Goal: Information Seeking & Learning: Learn about a topic

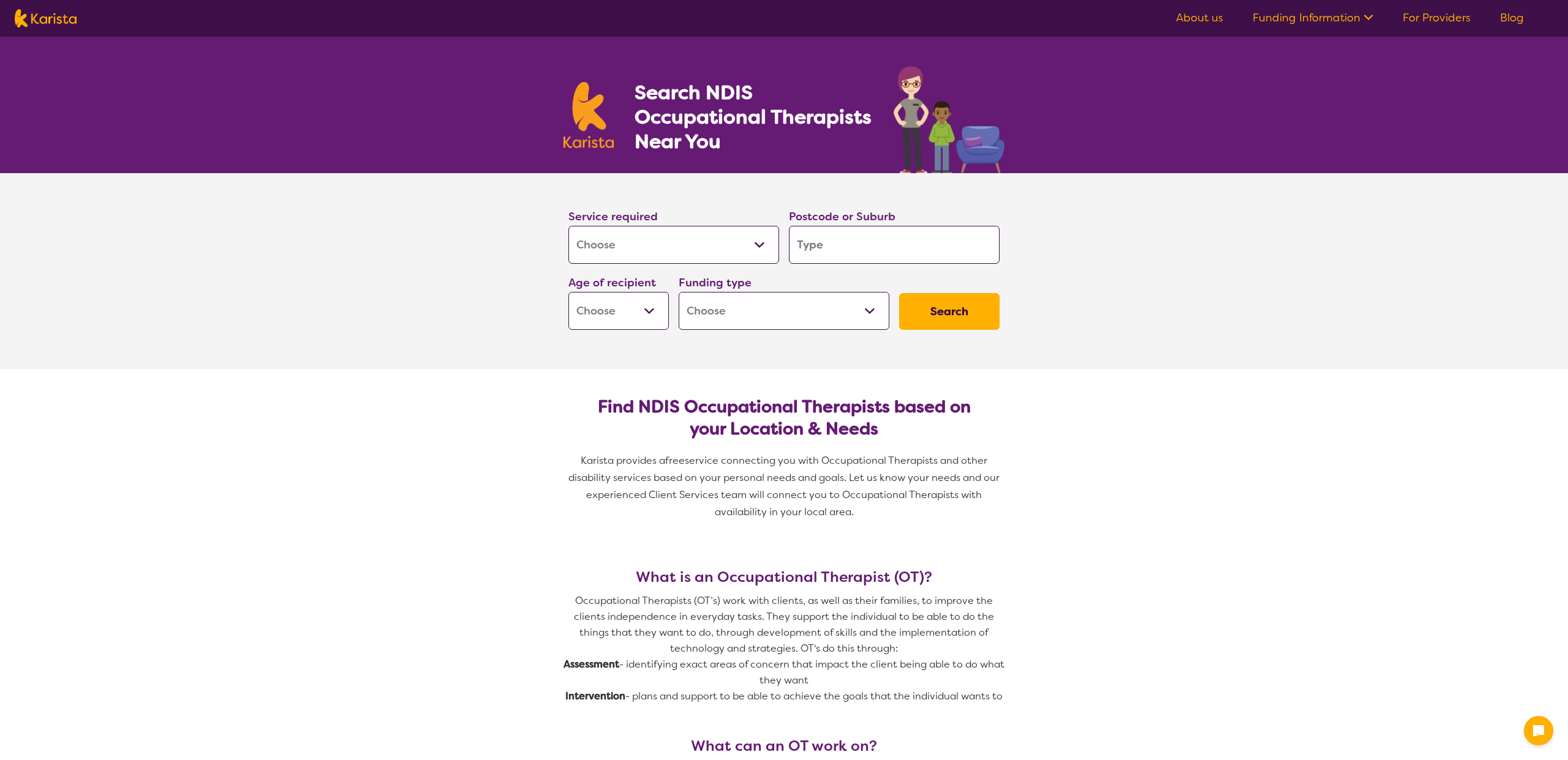
select select "[MEDICAL_DATA]"
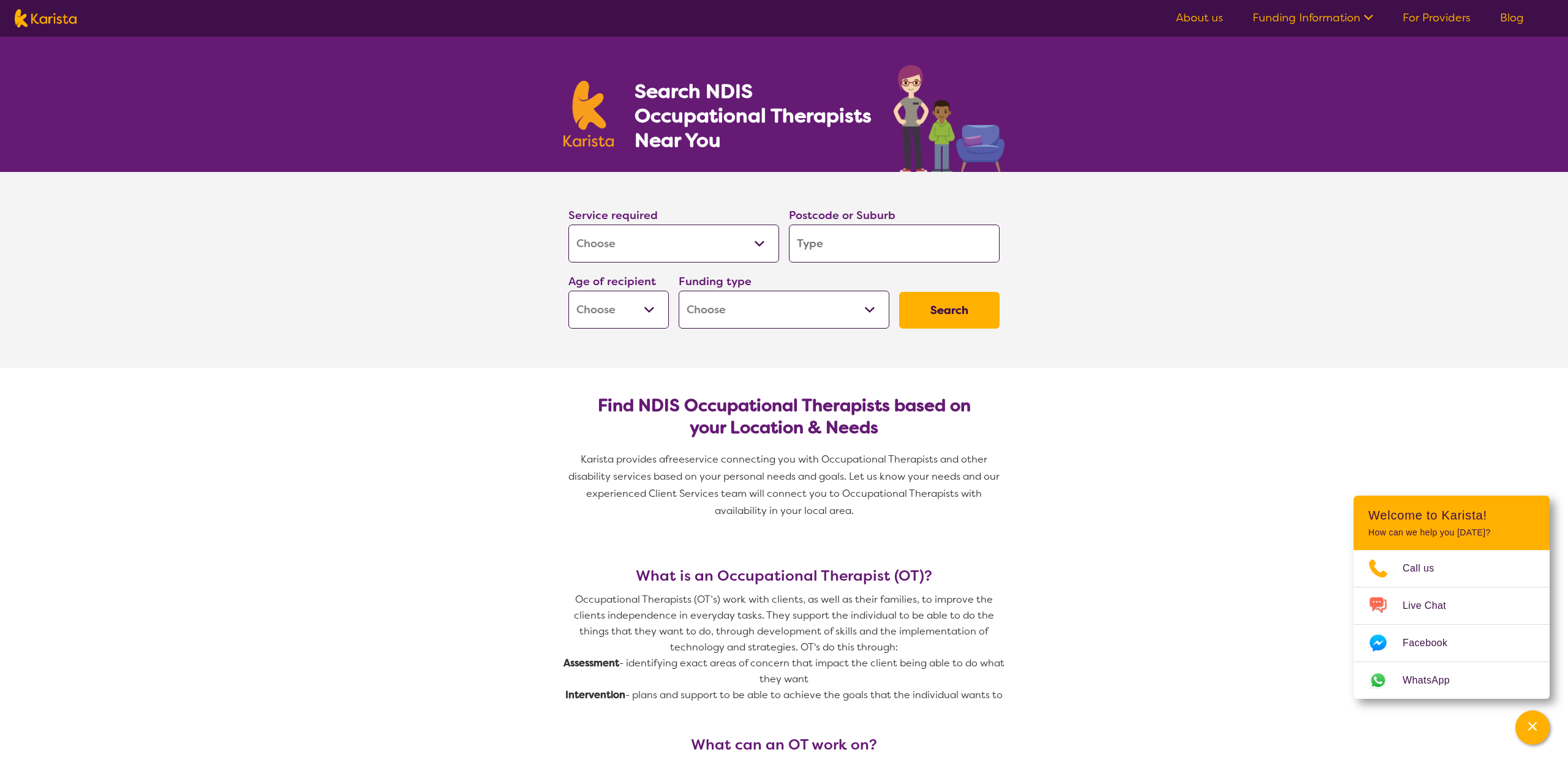
scroll to position [3, 1]
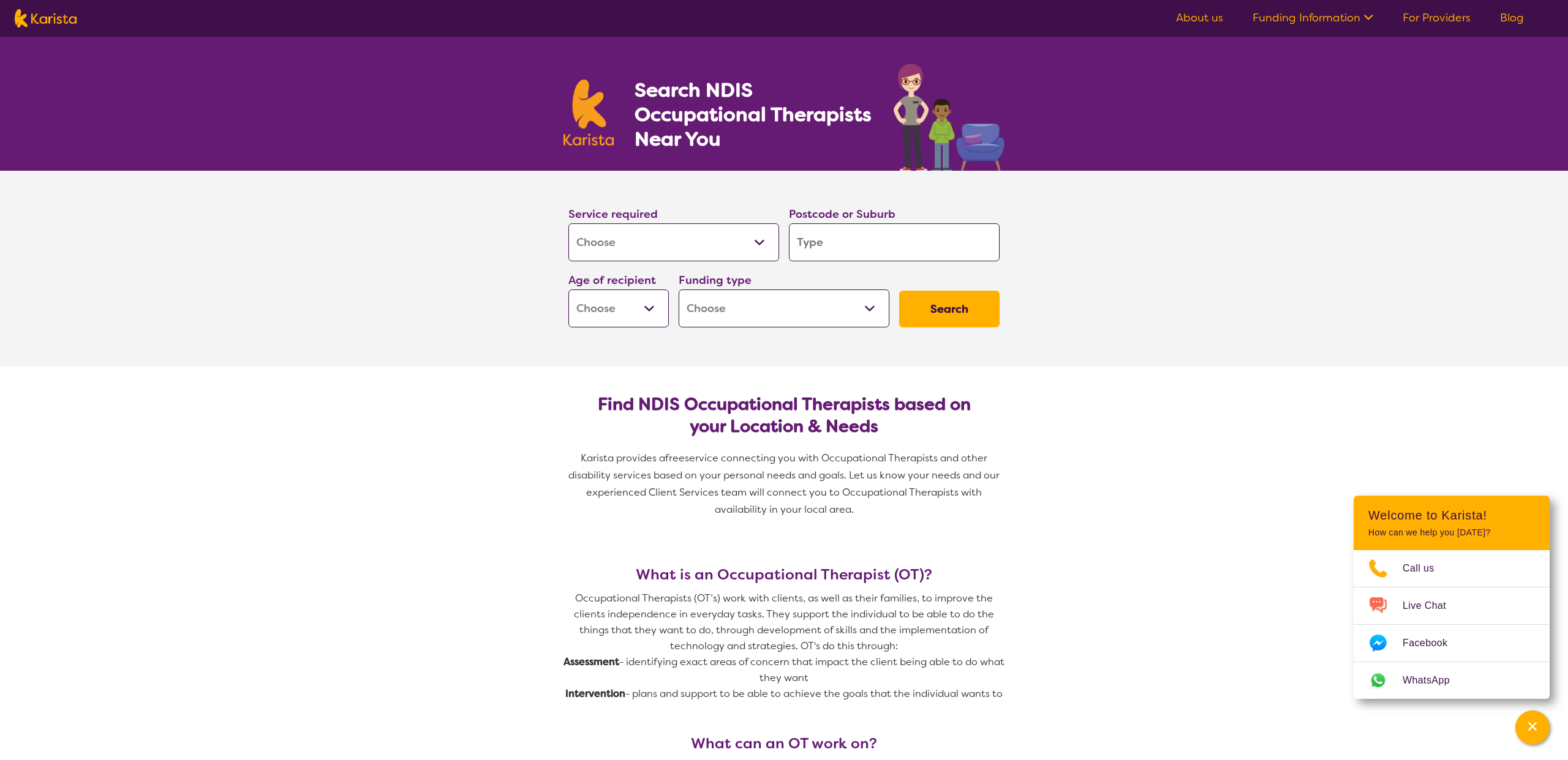
click at [887, 234] on input "search" at bounding box center [894, 242] width 211 height 38
type input "2"
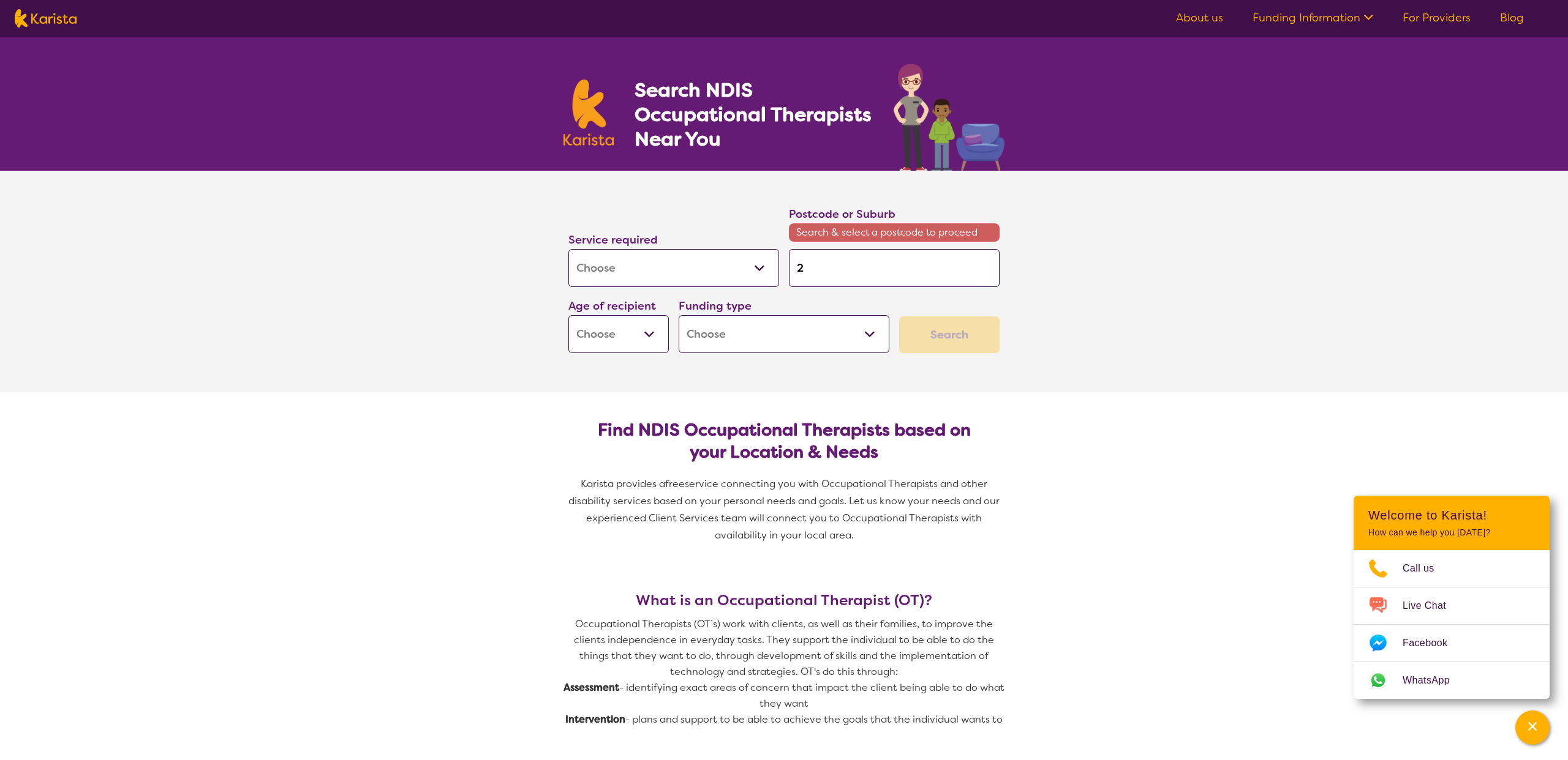
type input "21"
type input "214"
type input "2147"
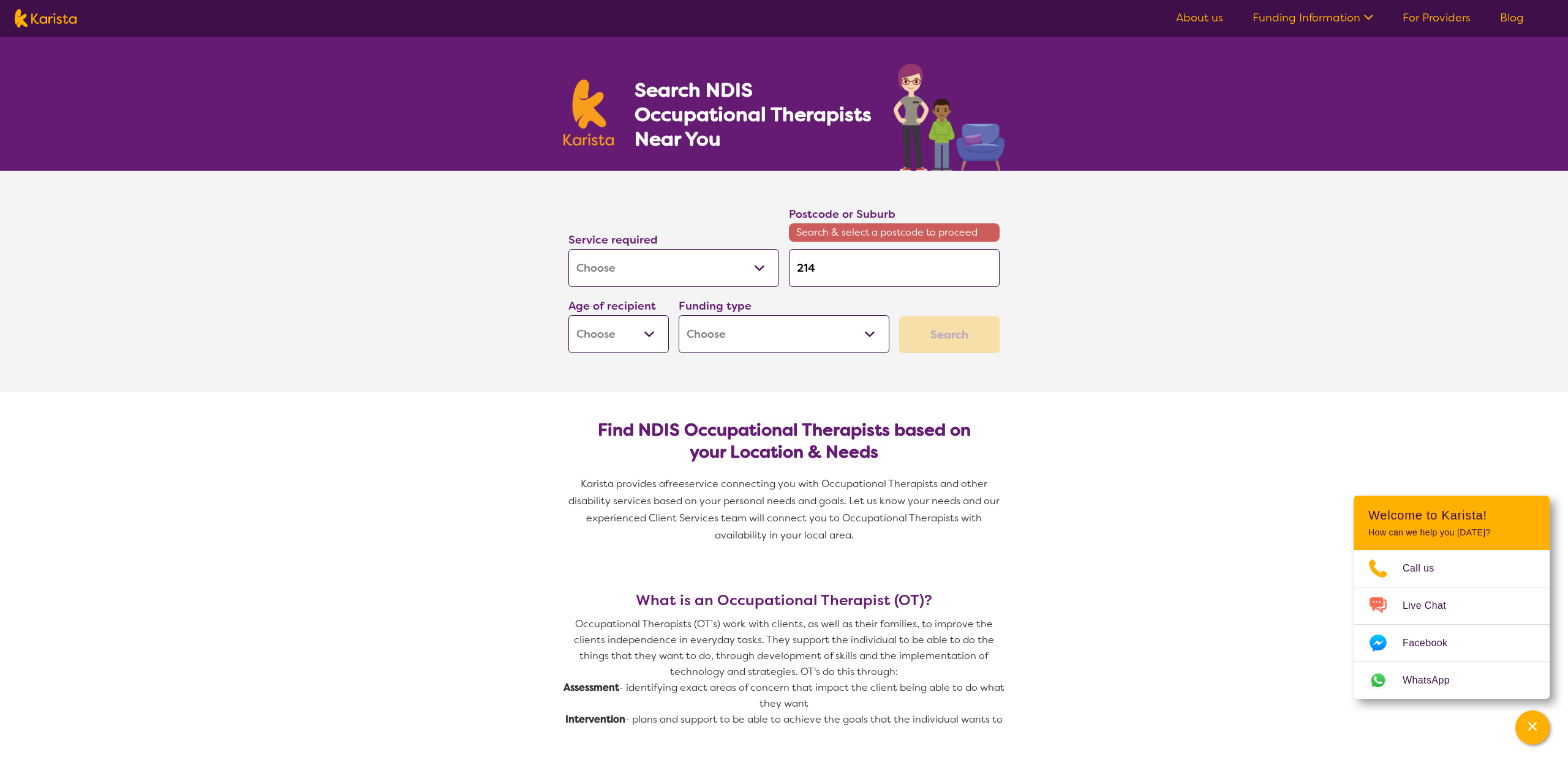
type input "2147"
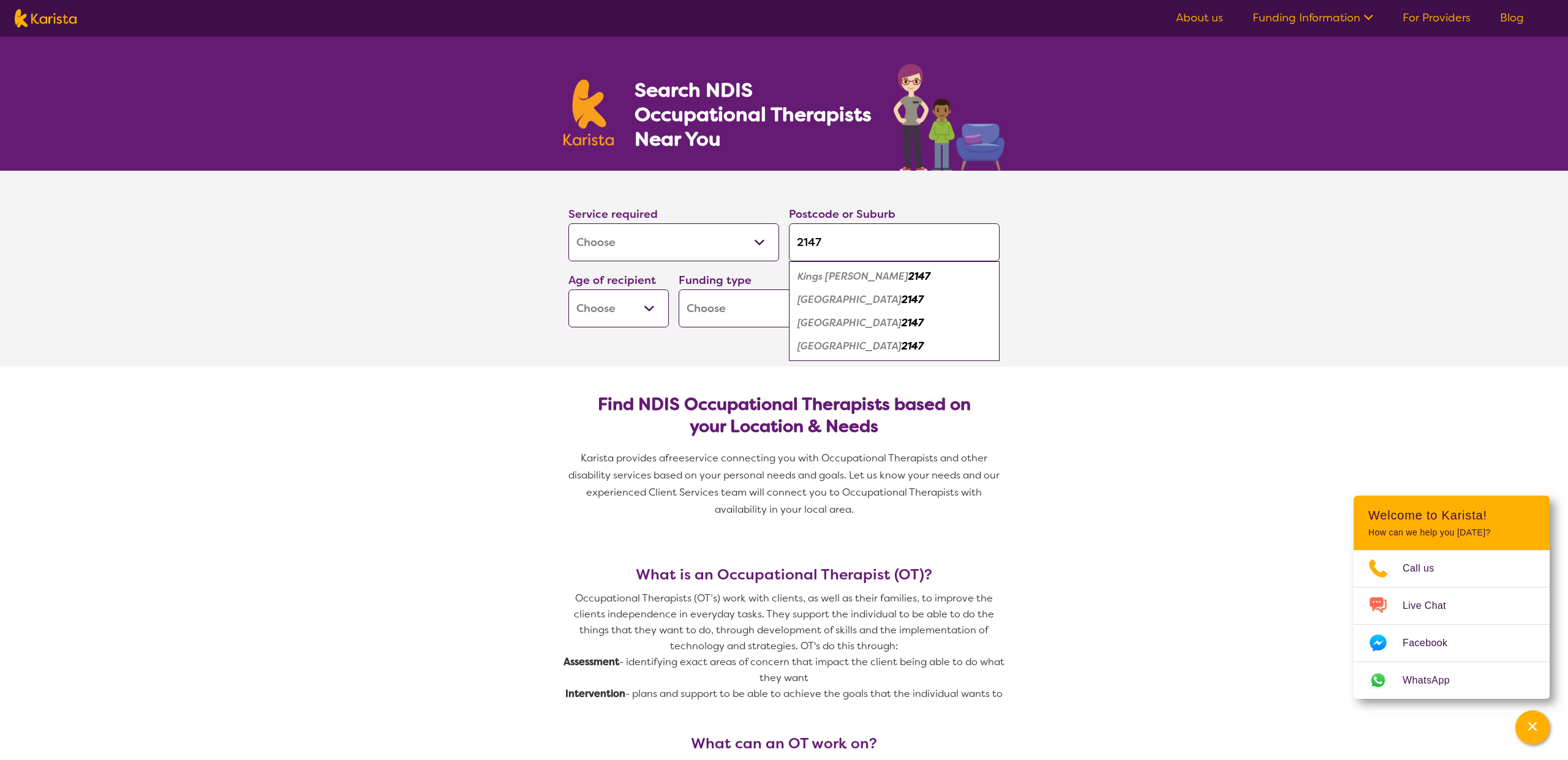
type input "2147"
click at [901, 303] on em "2147" at bounding box center [912, 300] width 22 height 13
select select "EC"
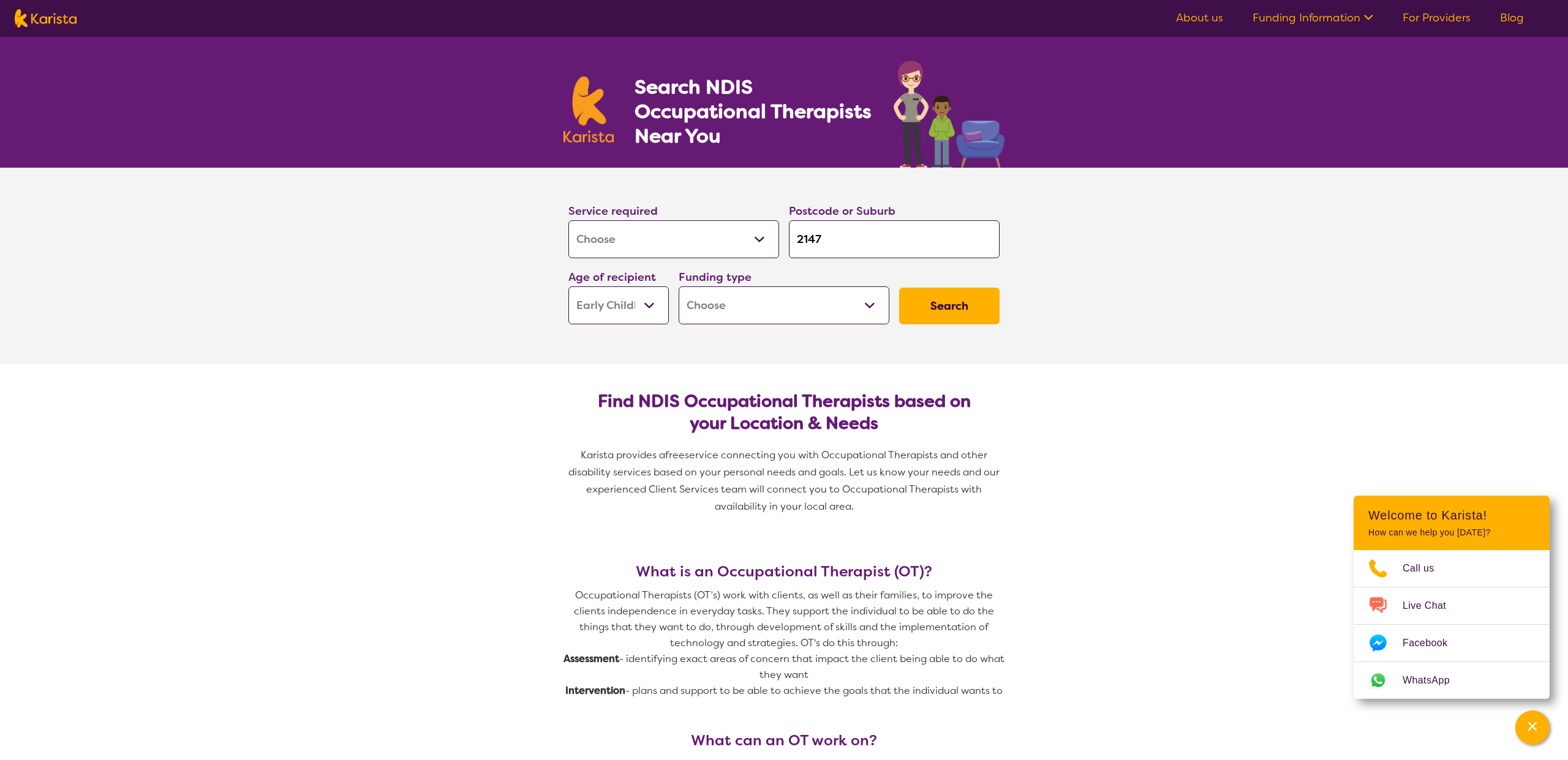
select select "NDIS"
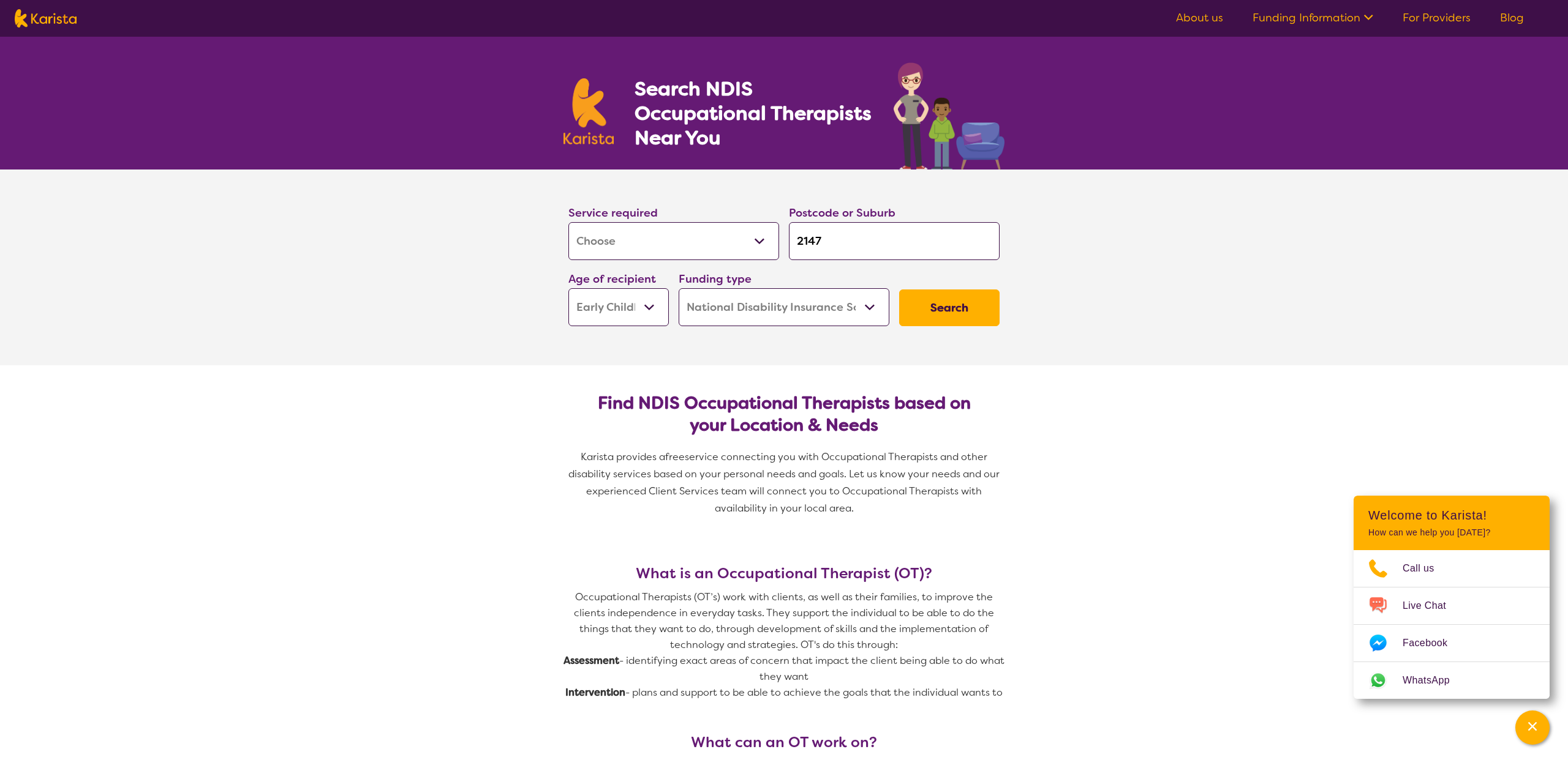
click at [982, 319] on button "Search" at bounding box center [949, 308] width 101 height 36
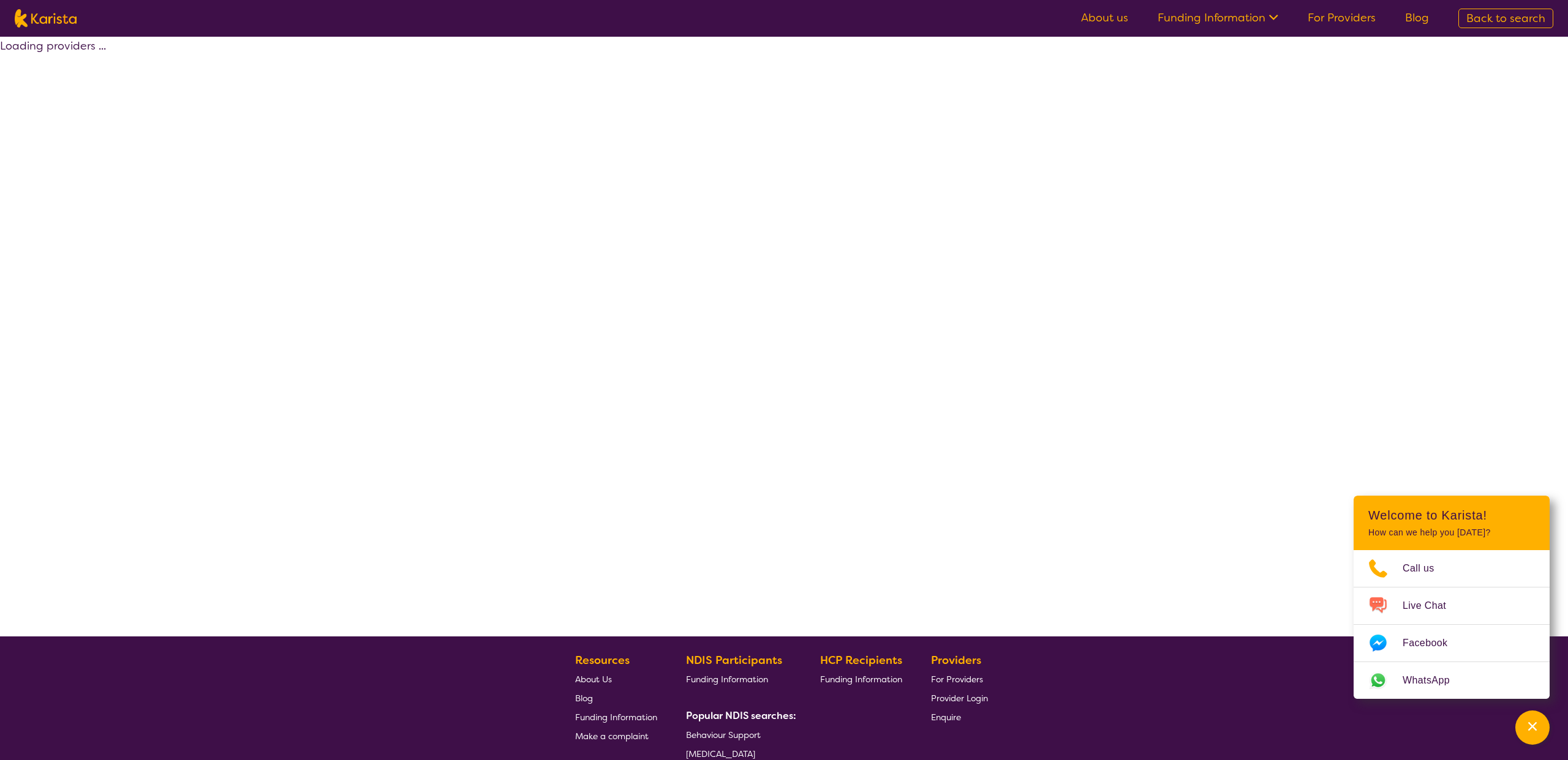
select select "by_score"
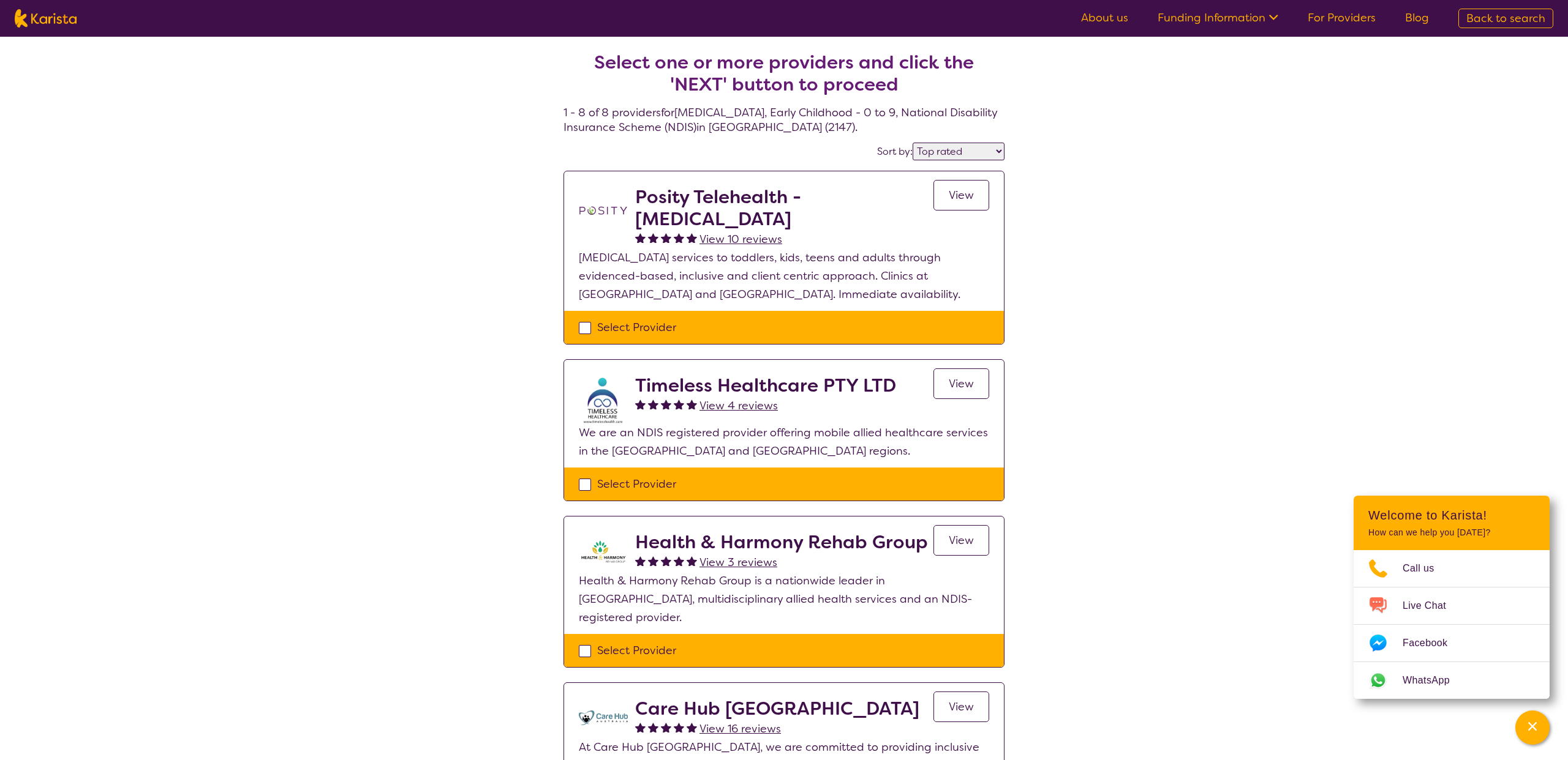
click at [972, 202] on link "View" at bounding box center [960, 195] width 55 height 31
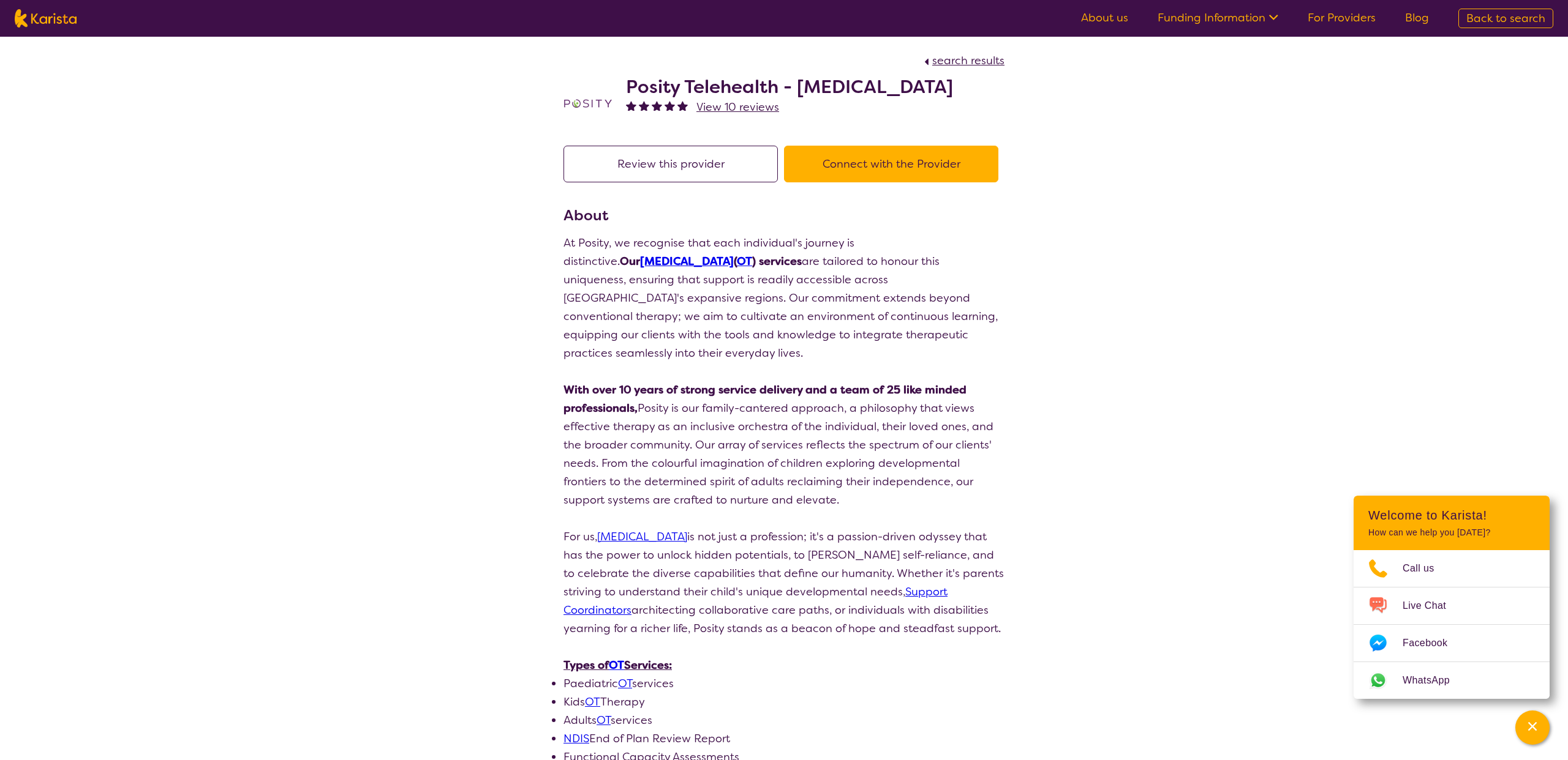
click at [677, 261] on link "[MEDICAL_DATA]" at bounding box center [687, 262] width 94 height 15
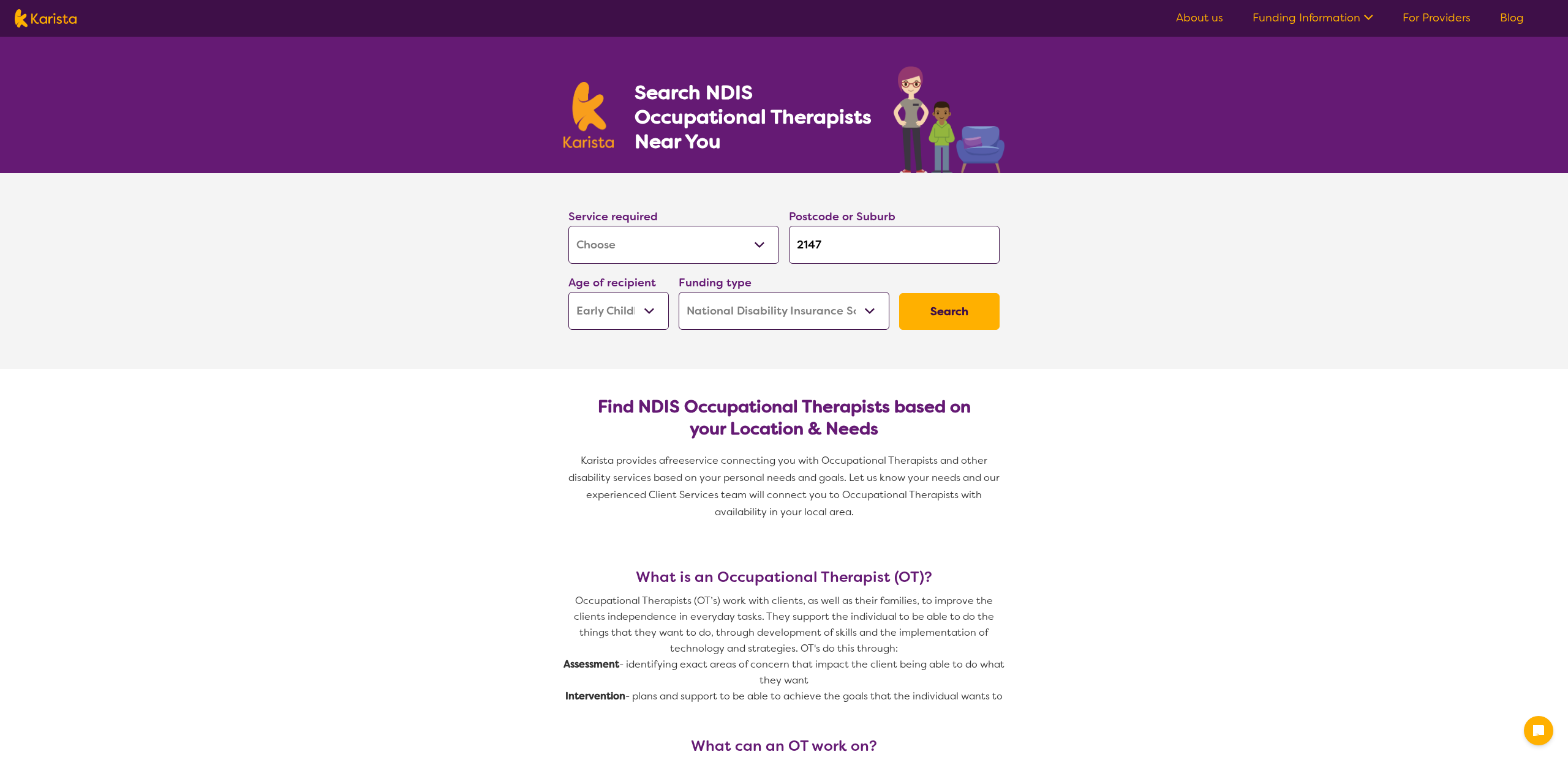
select select "[MEDICAL_DATA]"
select select "EC"
select select "NDIS"
select select "[MEDICAL_DATA]"
select select "EC"
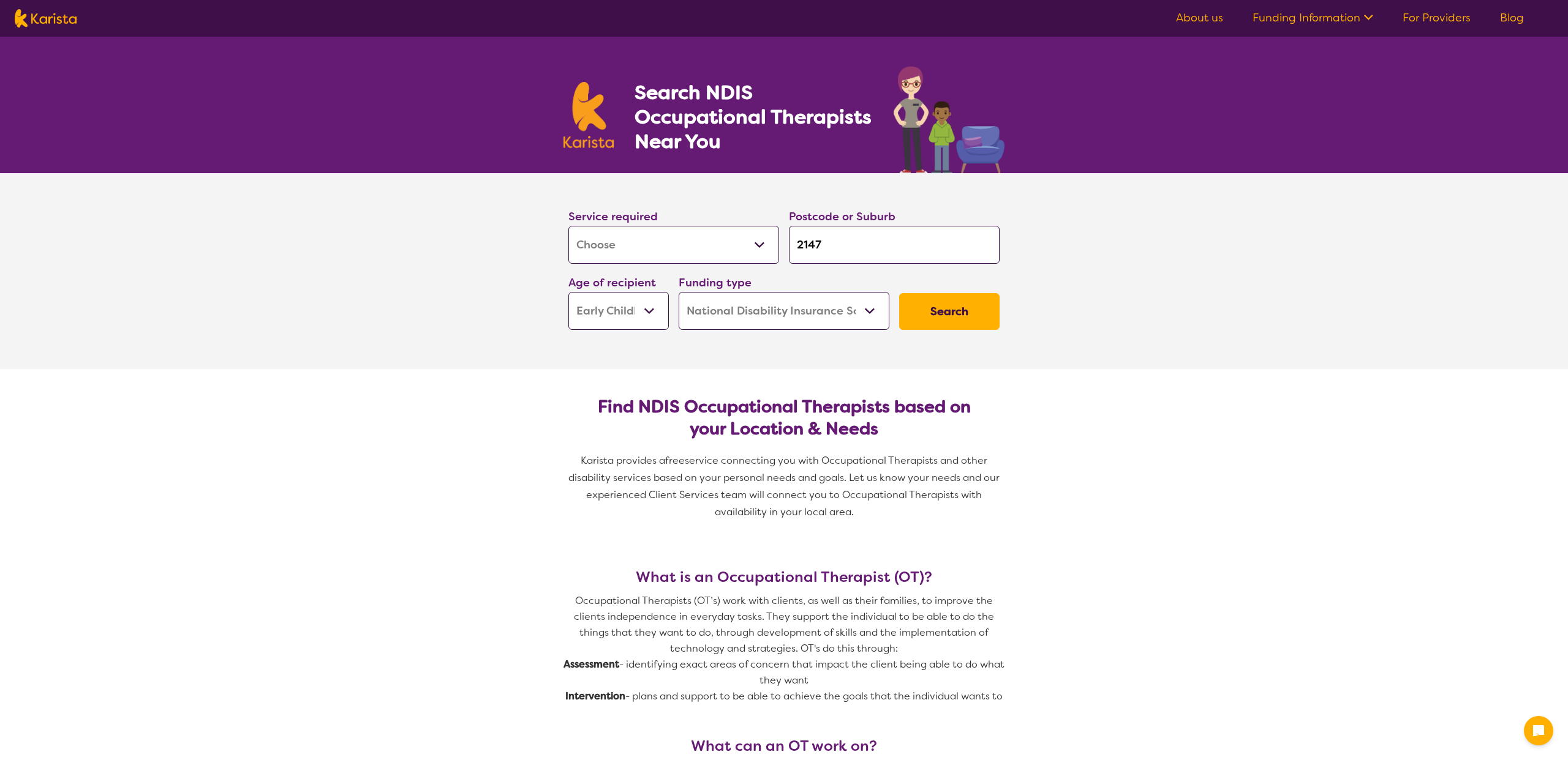
select select "NDIS"
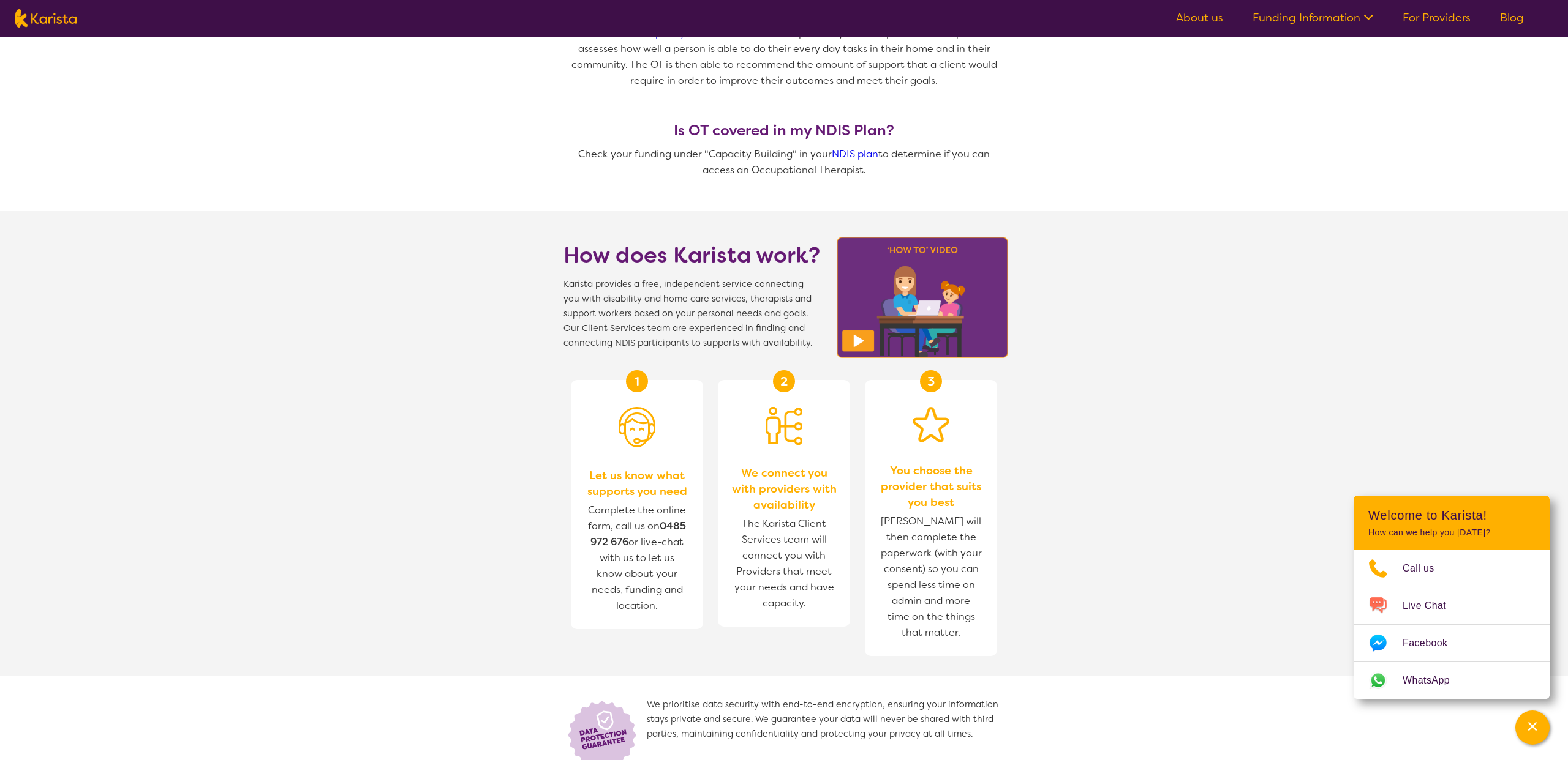
scroll to position [982, 0]
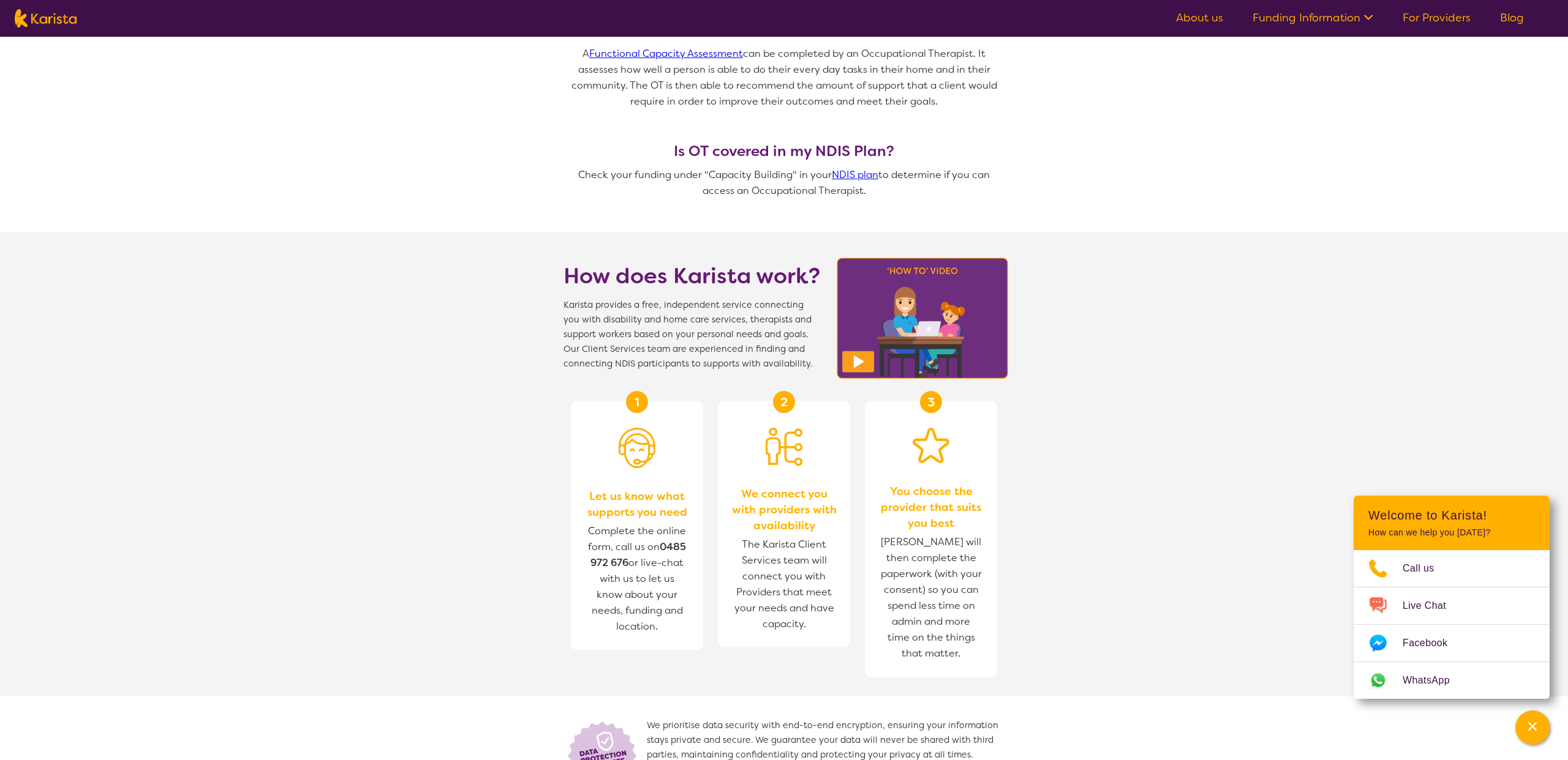
click at [862, 382] on img at bounding box center [922, 319] width 179 height 129
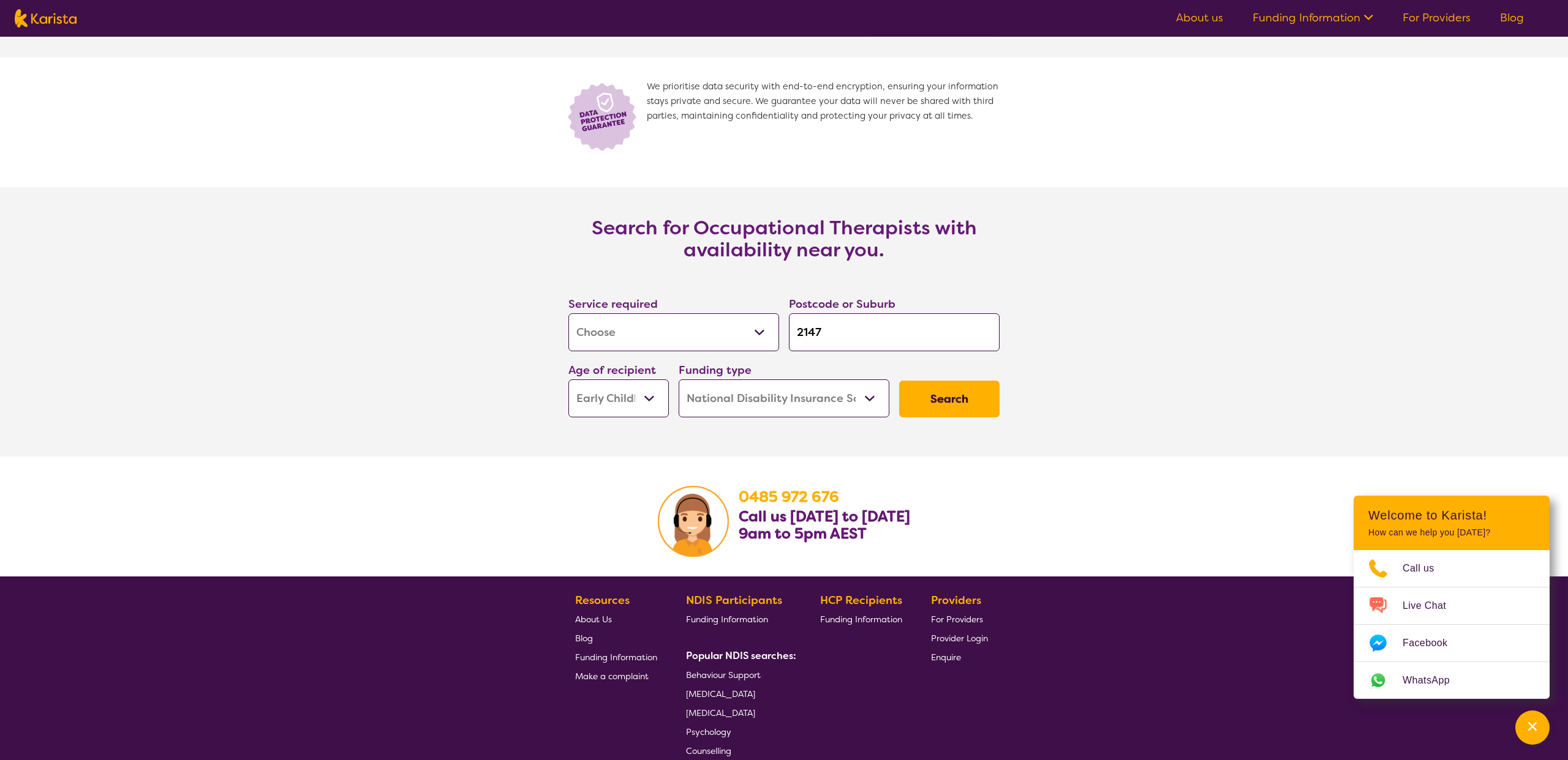
scroll to position [1624, 0]
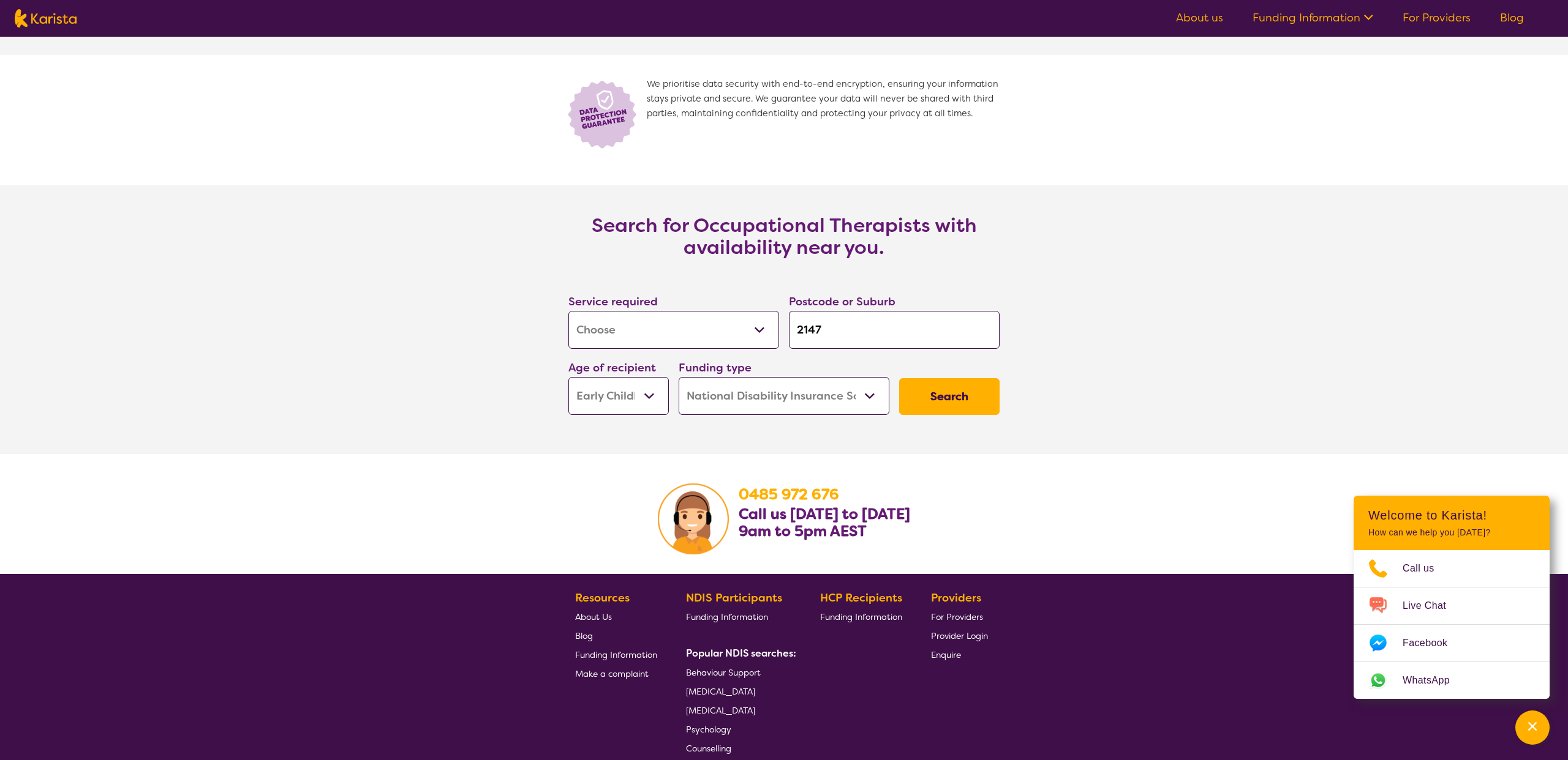
click at [953, 415] on button "Search" at bounding box center [949, 397] width 101 height 36
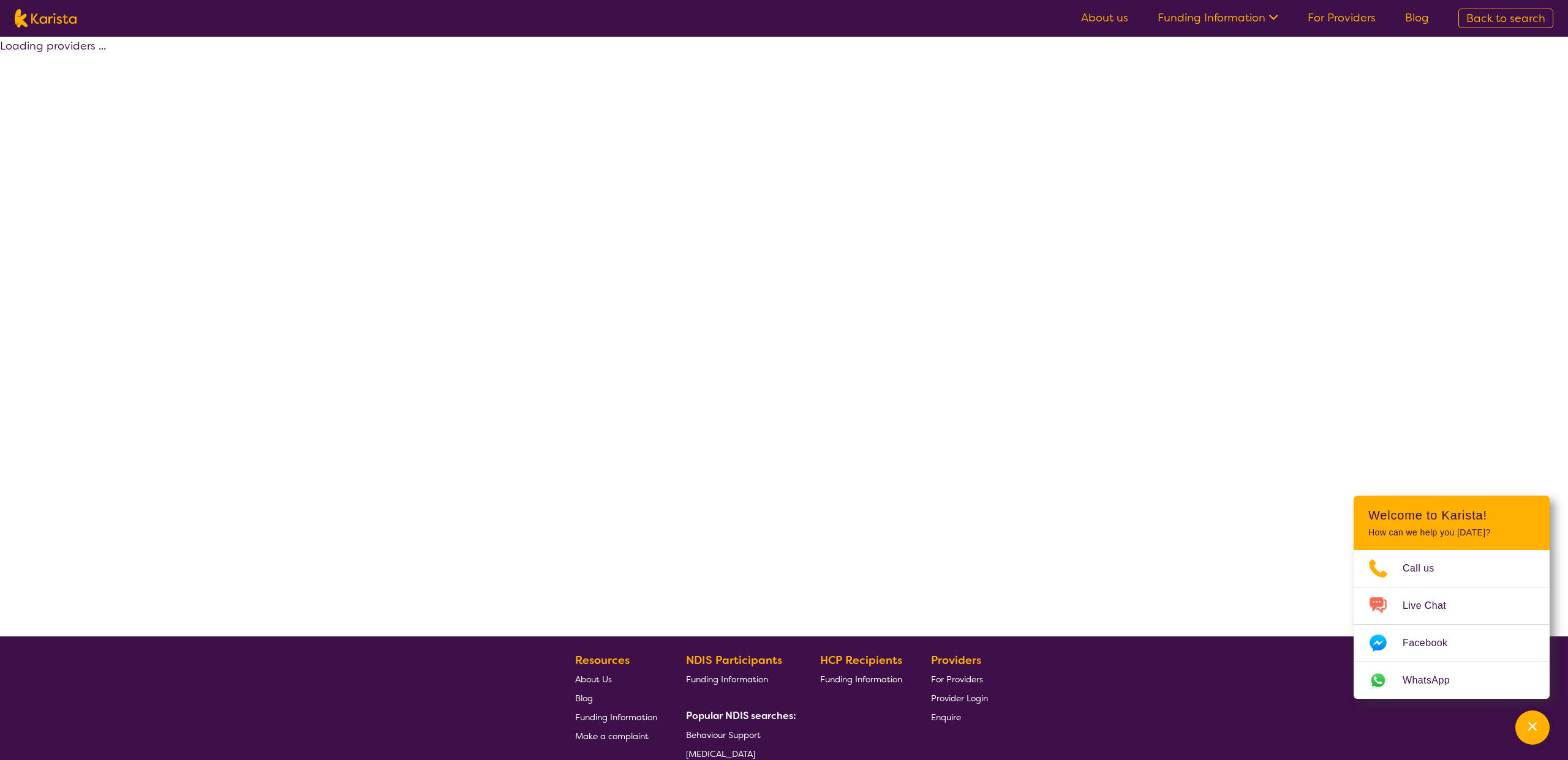
select select "by_score"
